Goal: Information Seeking & Learning: Learn about a topic

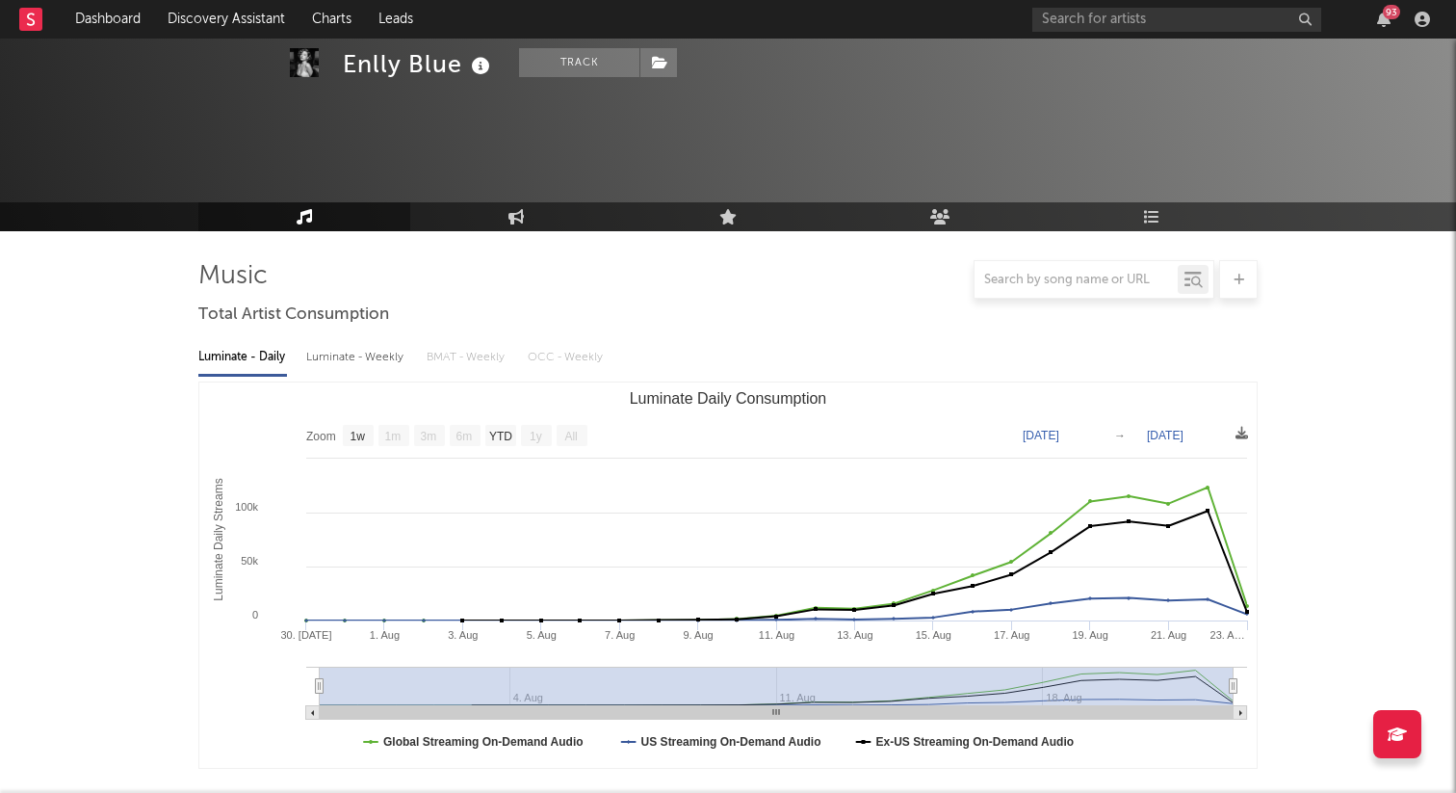
select select "1w"
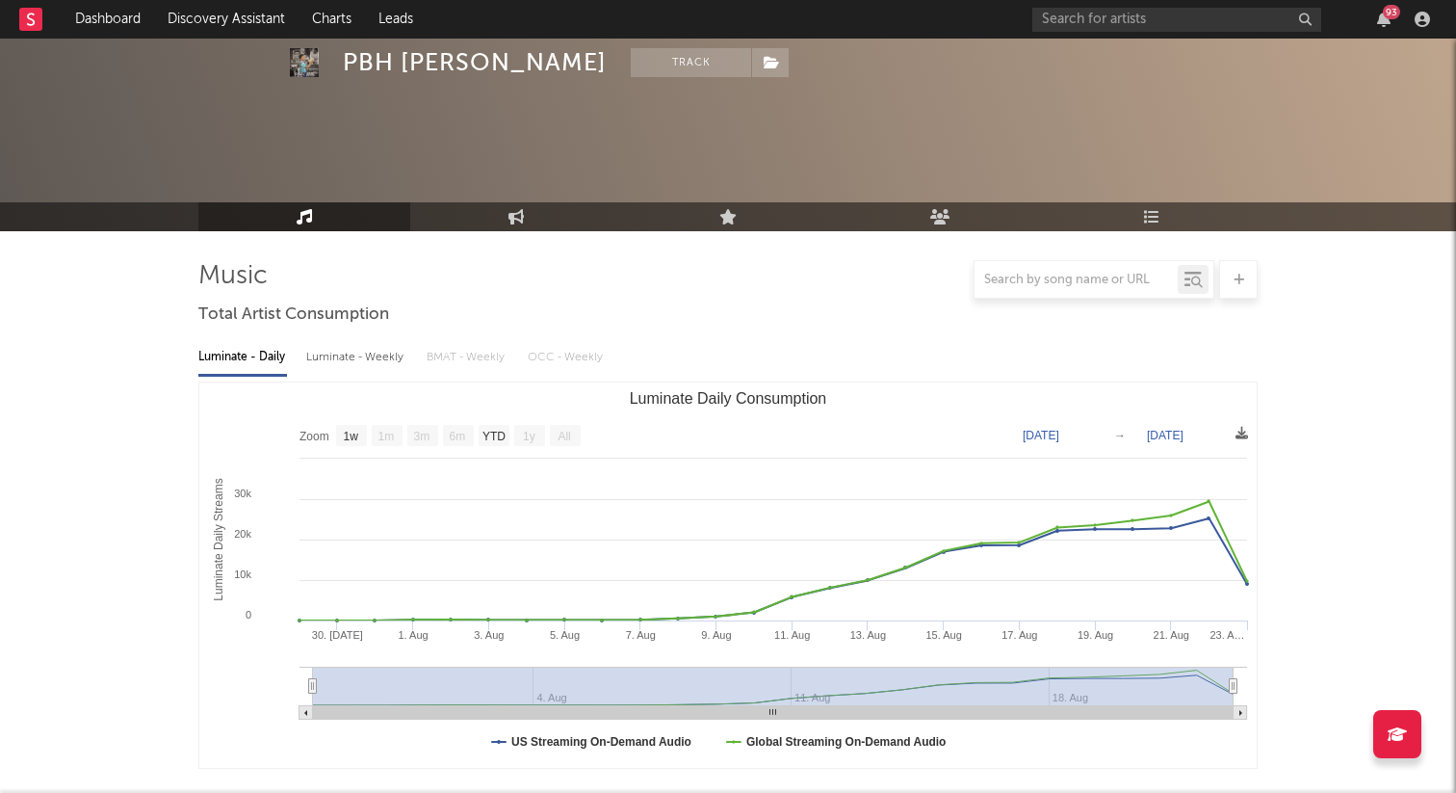
select select "1w"
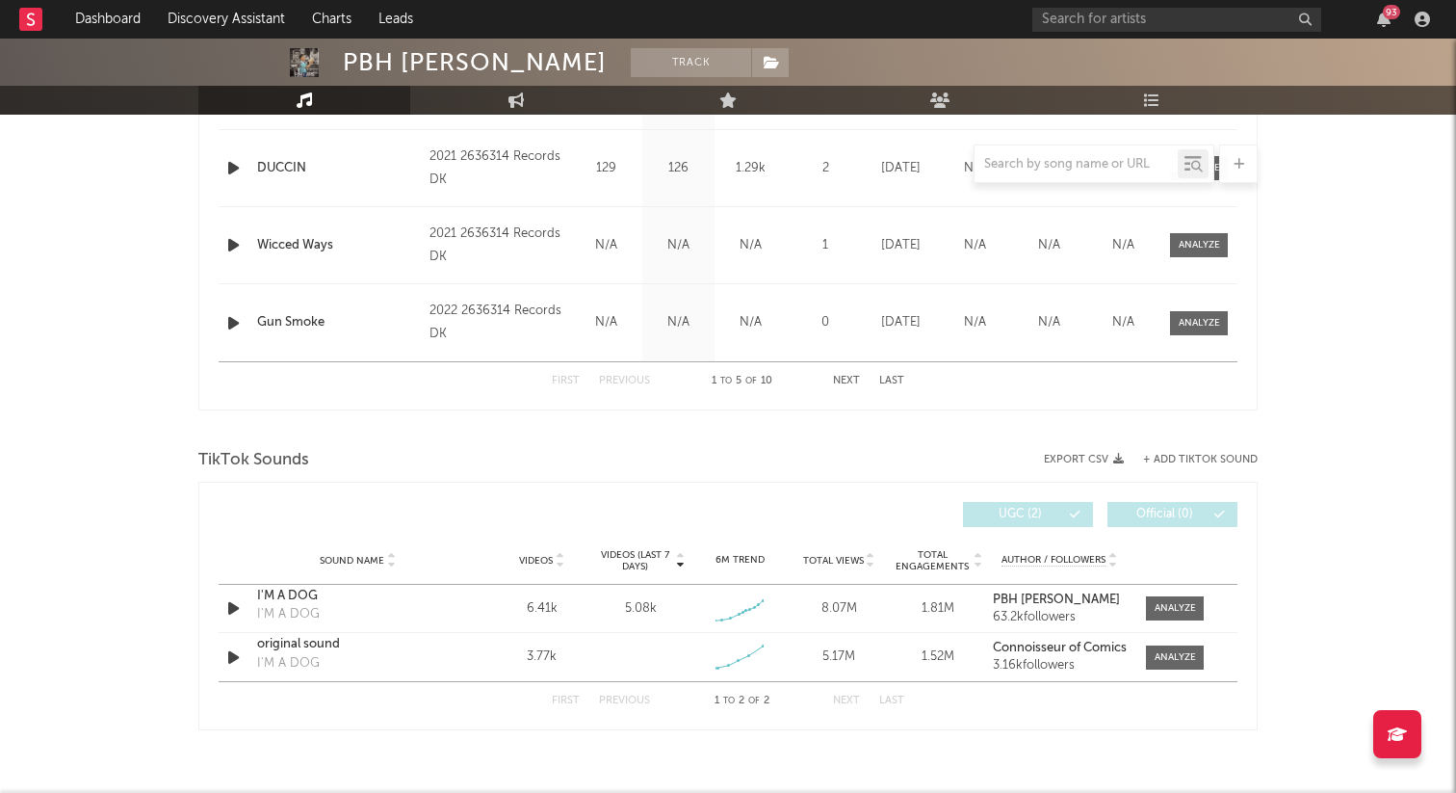
scroll to position [1015, 0]
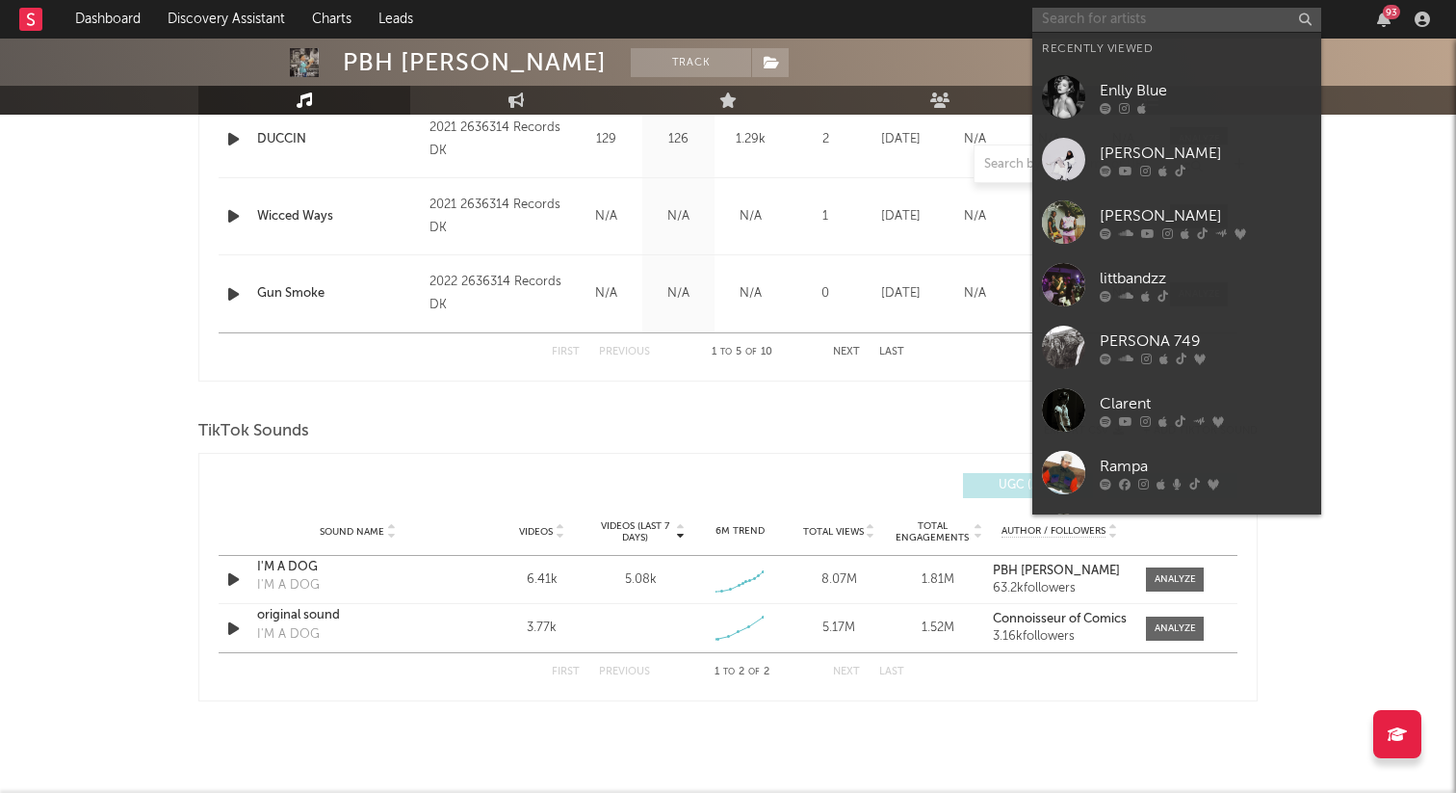
click at [1132, 11] on input "text" at bounding box center [1176, 20] width 289 height 24
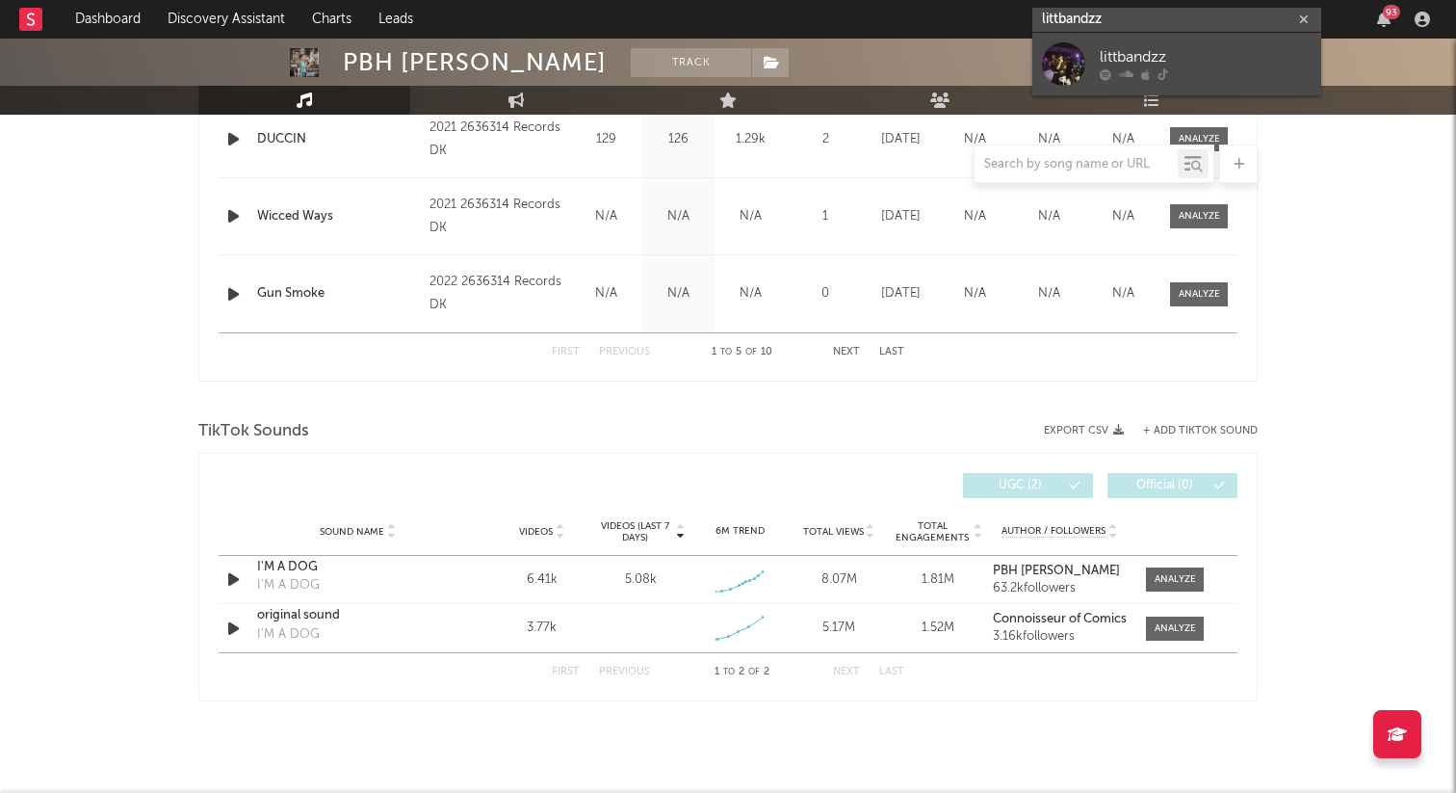
type input "littbandzz"
click at [1176, 50] on div "littbandzz" at bounding box center [1206, 57] width 212 height 23
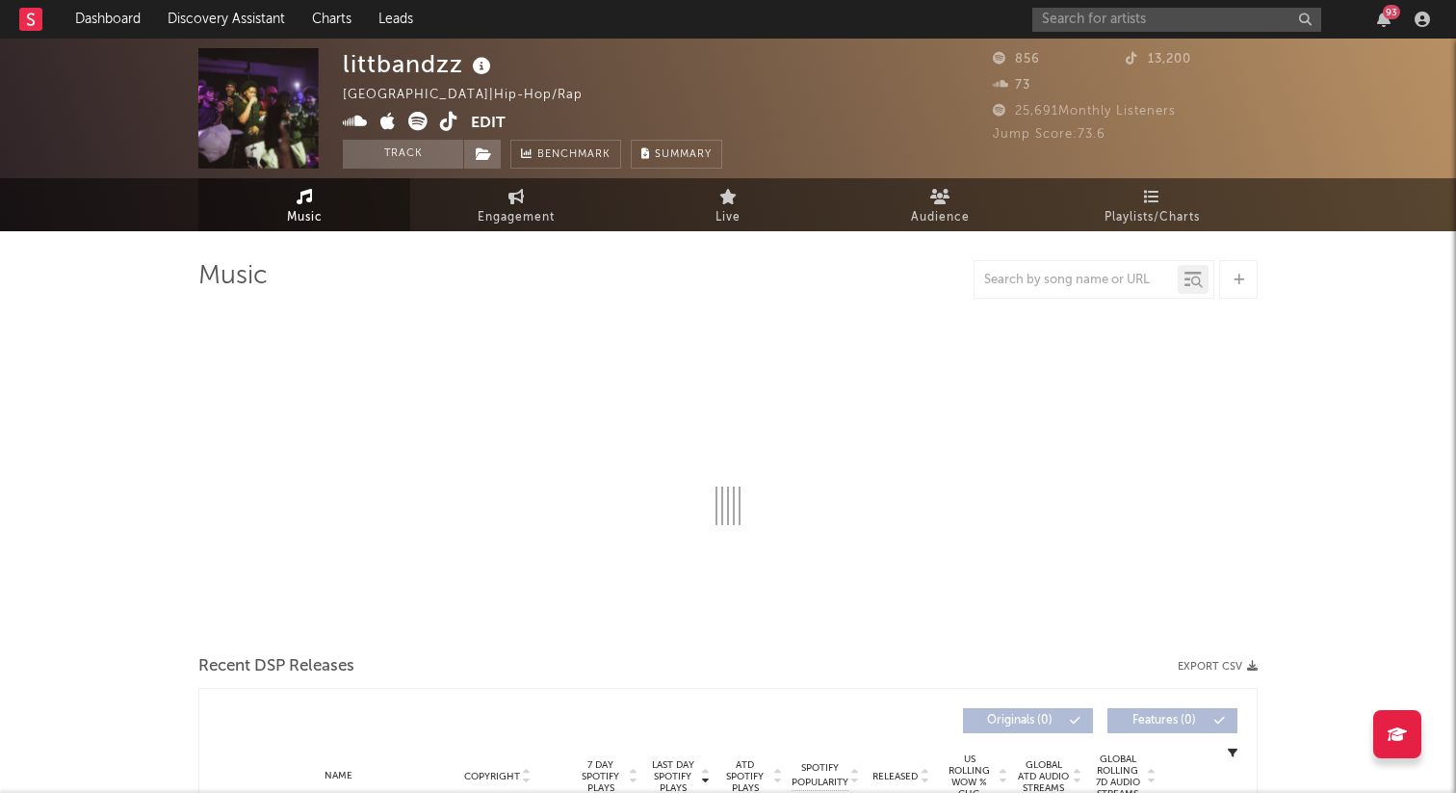
select select "1w"
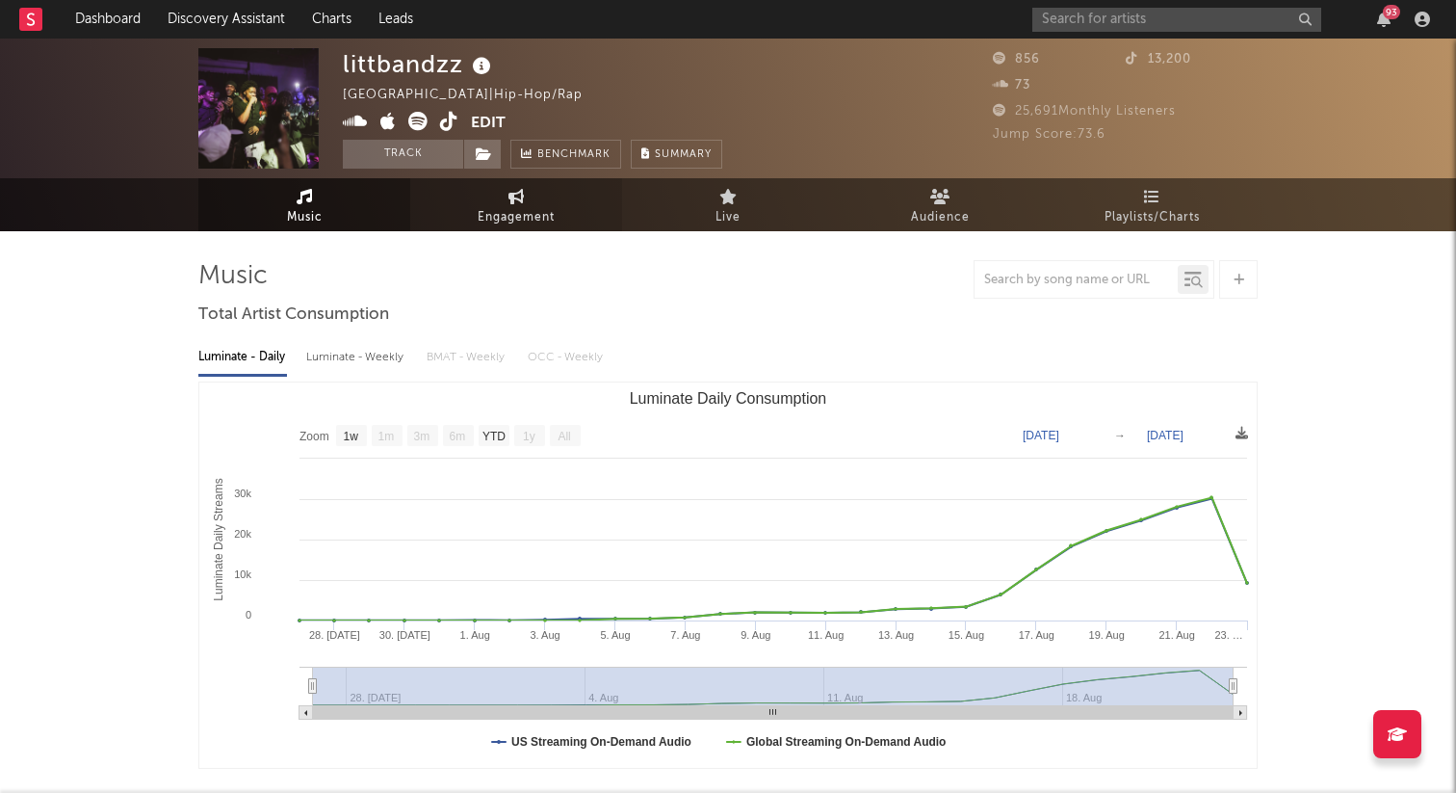
click at [546, 221] on span "Engagement" at bounding box center [516, 217] width 77 height 23
select select "1w"
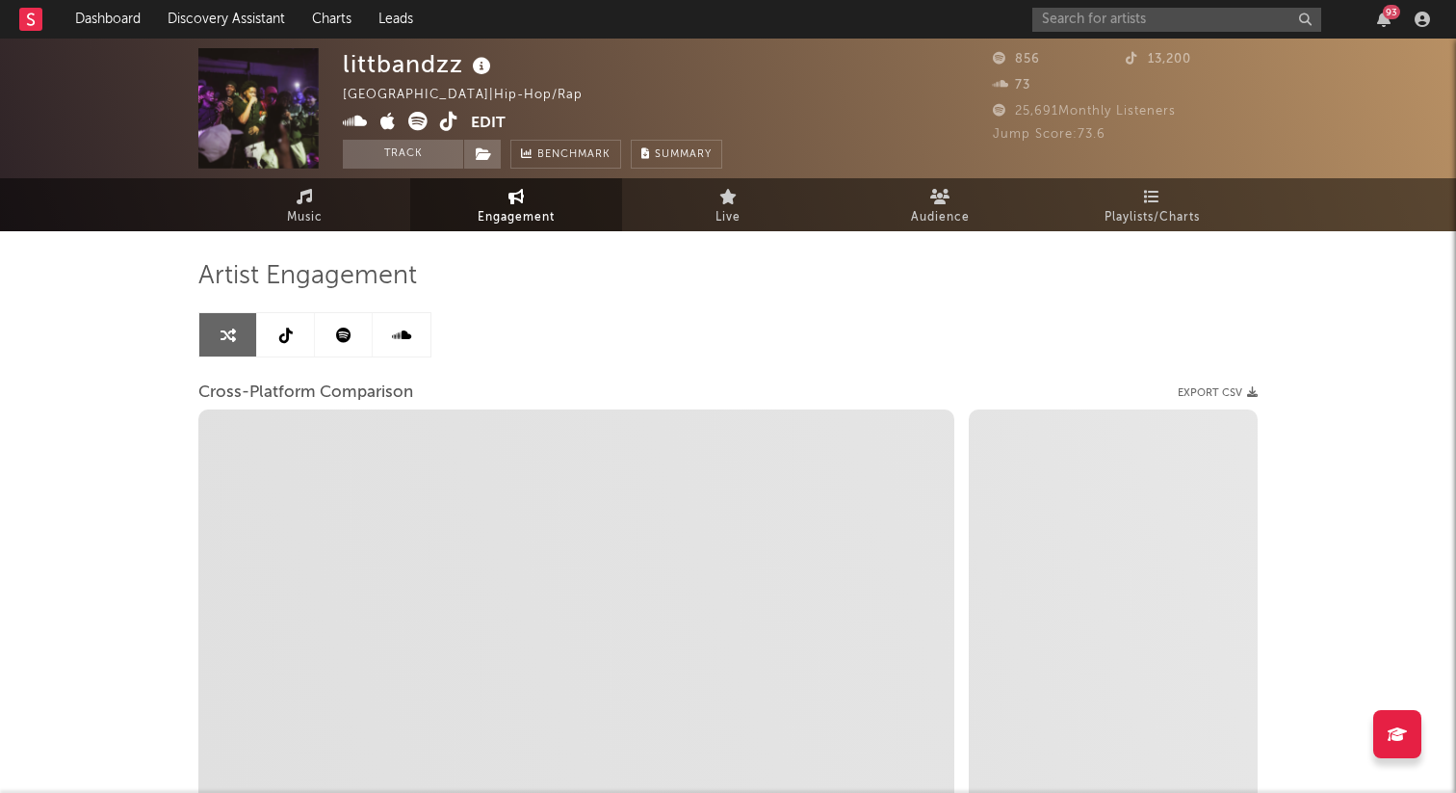
select select "1m"
